Goal: Task Accomplishment & Management: Manage account settings

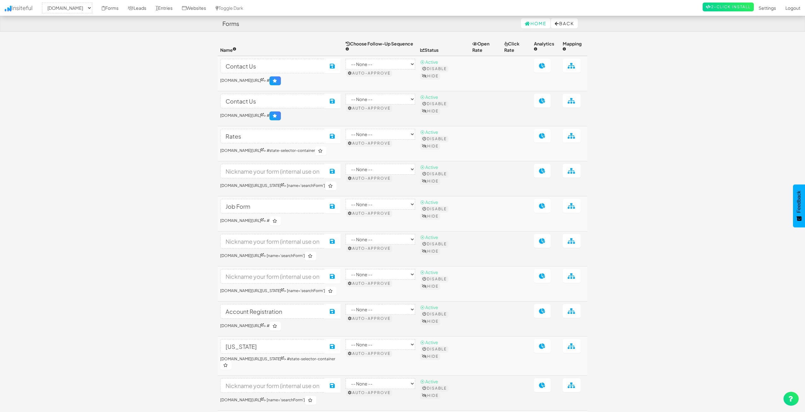
select select "2362"
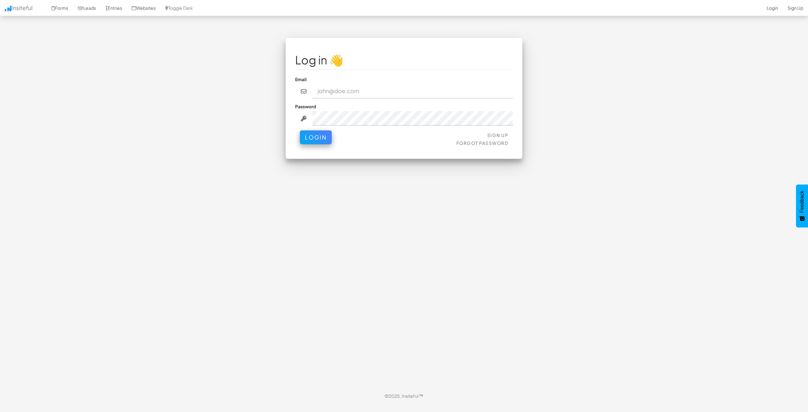
type input "bpontarelli@nordicenergy-us.com"
click at [307, 139] on button "Login" at bounding box center [316, 136] width 32 height 14
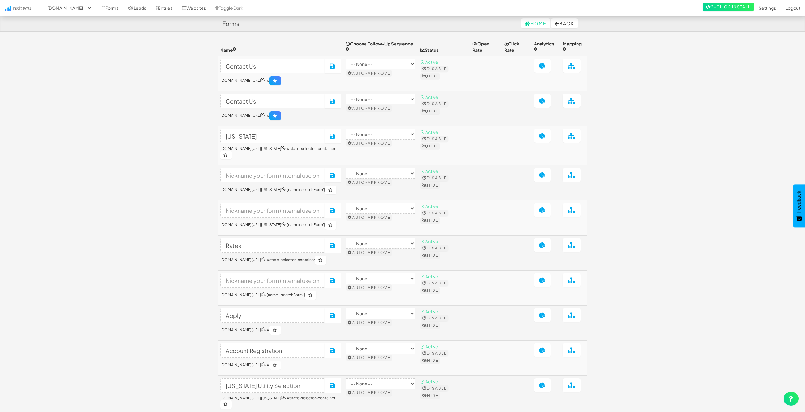
select select "2362"
click at [94, 198] on body "Forms Home Back Toggle navigation Insiteful -- None -- [DOMAIN_NAME] Forms Lead…" at bounding box center [402, 285] width 805 height 571
click at [170, 218] on body "Forms Home Back Toggle navigation Insiteful -- None -- www.nordicenergy-us.com …" at bounding box center [402, 285] width 805 height 571
click at [710, 144] on body "Forms Home Back Toggle navigation Insiteful -- None -- www.nordicenergy-us.com …" at bounding box center [402, 285] width 805 height 571
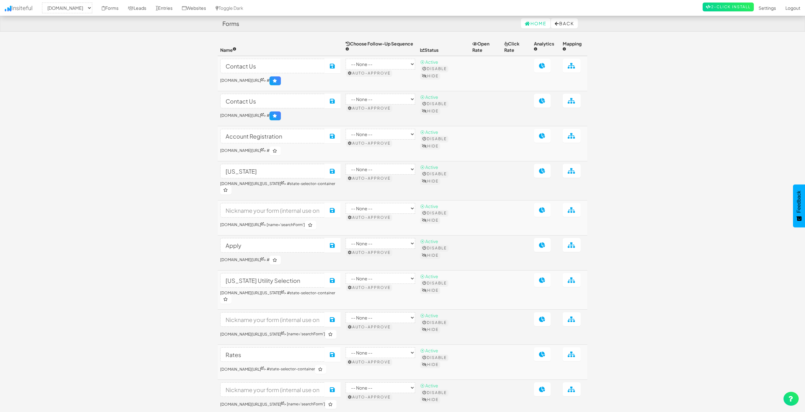
select select "2362"
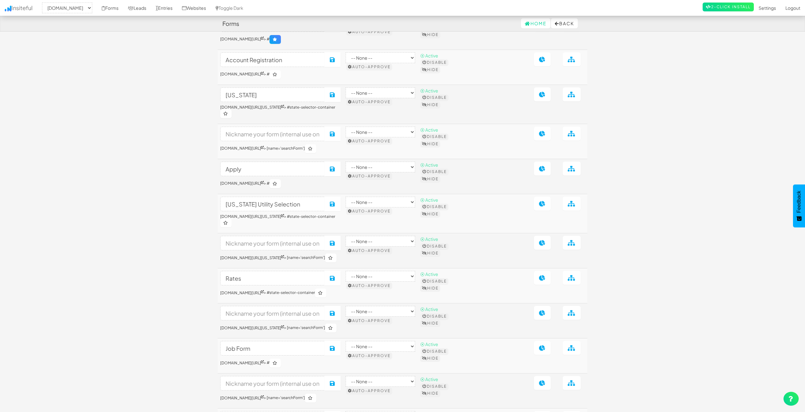
scroll to position [165, 0]
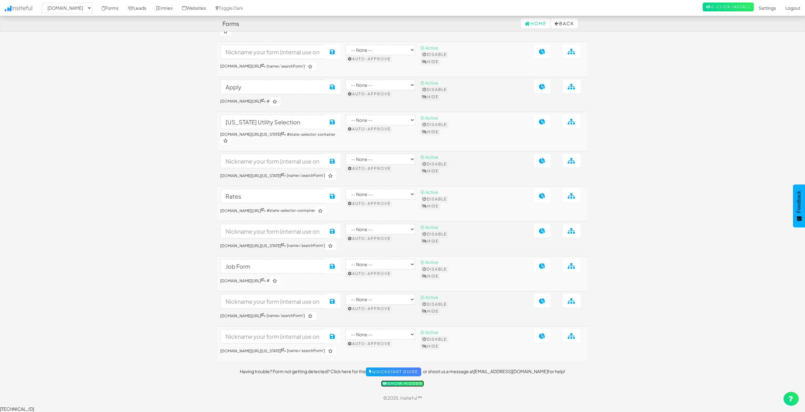
click at [406, 387] on link "Show hidden" at bounding box center [402, 383] width 43 height 6
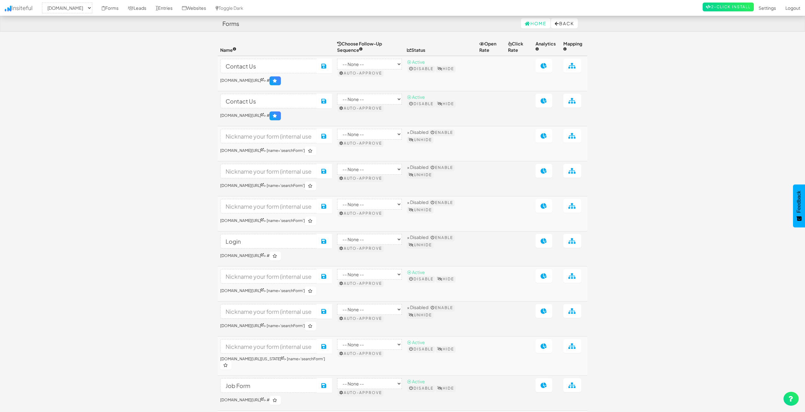
select select "2362"
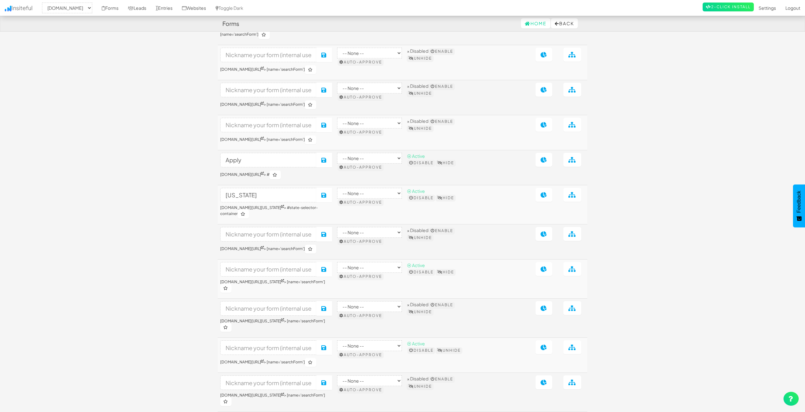
scroll to position [660, 0]
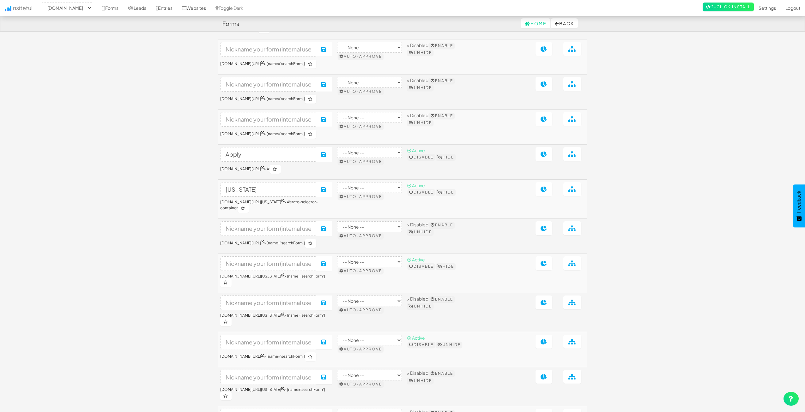
click at [148, 148] on body "Forms Home Back Toggle navigation Insiteful -- None -- www.nordicenergy-us.com …" at bounding box center [402, 60] width 805 height 1441
click at [90, 76] on body "Forms Home Back Toggle navigation Insiteful -- None -- www.nordicenergy-us.com …" at bounding box center [402, 60] width 805 height 1441
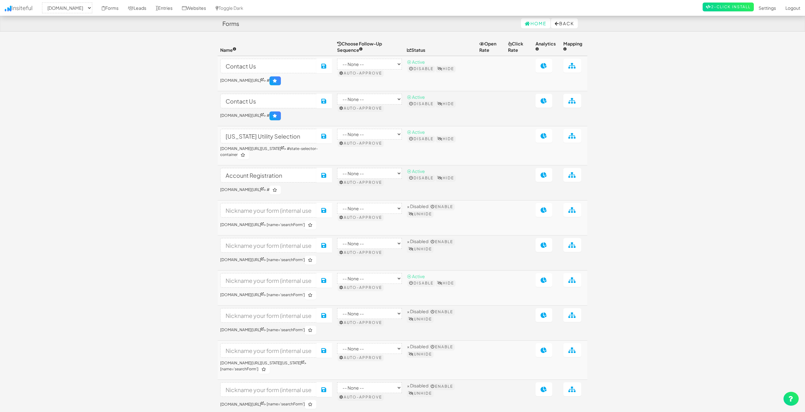
select select "2362"
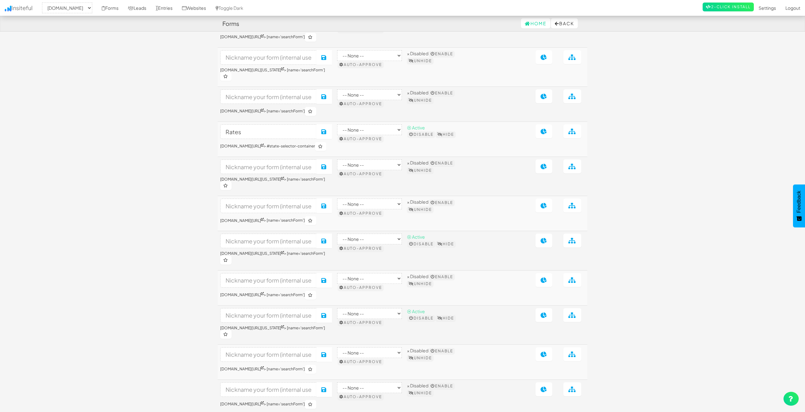
click at [124, 107] on body "Forms Home Back Toggle navigation Insiteful -- None -- [DOMAIN_NAME] Forms Lead…" at bounding box center [402, 80] width 805 height 1480
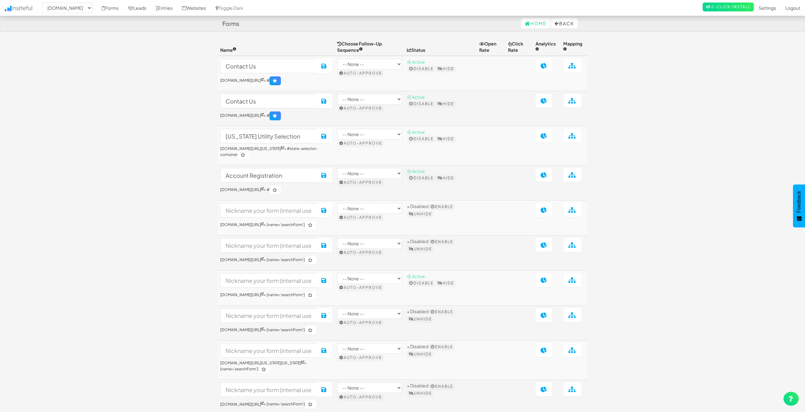
select select "2362"
